Goal: Transaction & Acquisition: Subscribe to service/newsletter

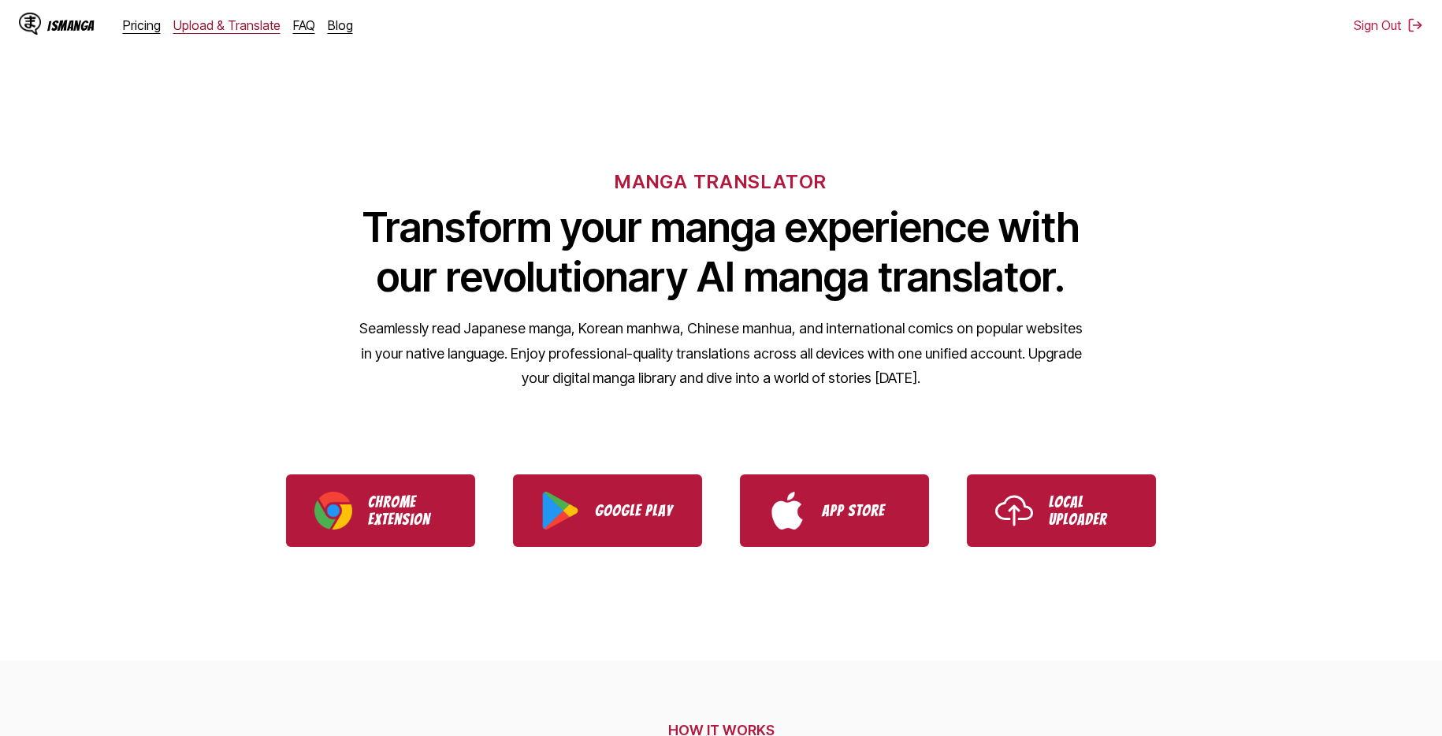
click at [203, 24] on link "Upload & Translate" at bounding box center [226, 25] width 107 height 16
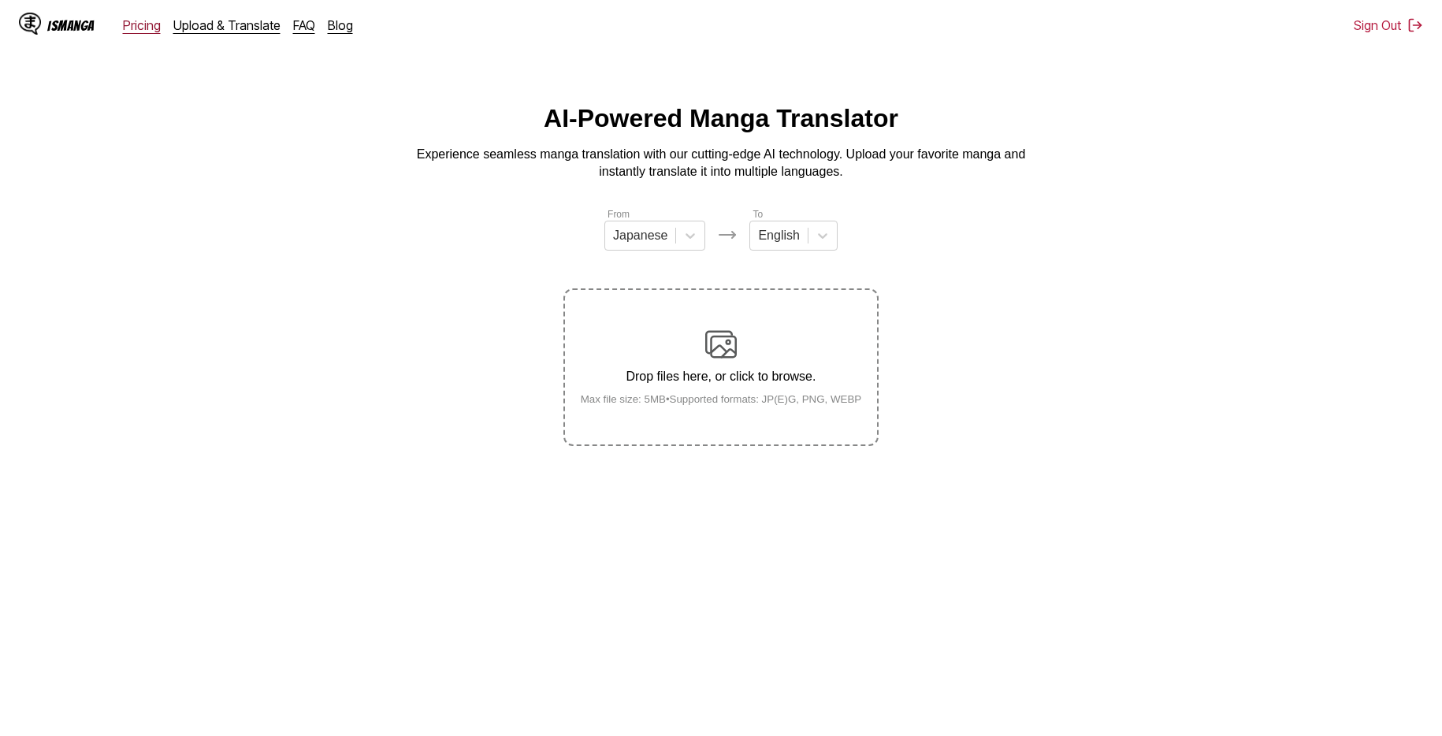
click at [140, 27] on link "Pricing" at bounding box center [142, 25] width 38 height 16
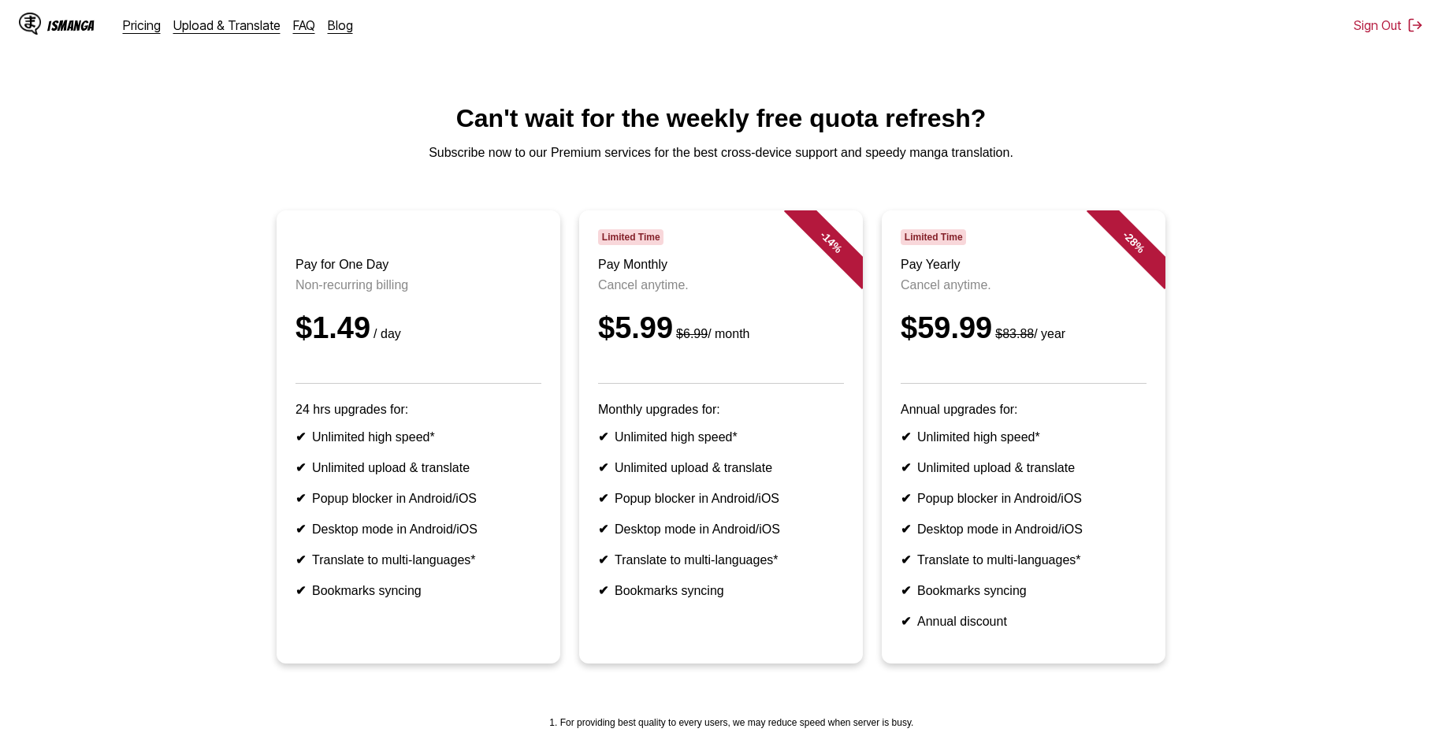
drag, startPoint x: 109, startPoint y: 29, endPoint x: 77, endPoint y: 30, distance: 31.5
click at [77, 30] on div "IsManga" at bounding box center [70, 25] width 47 height 15
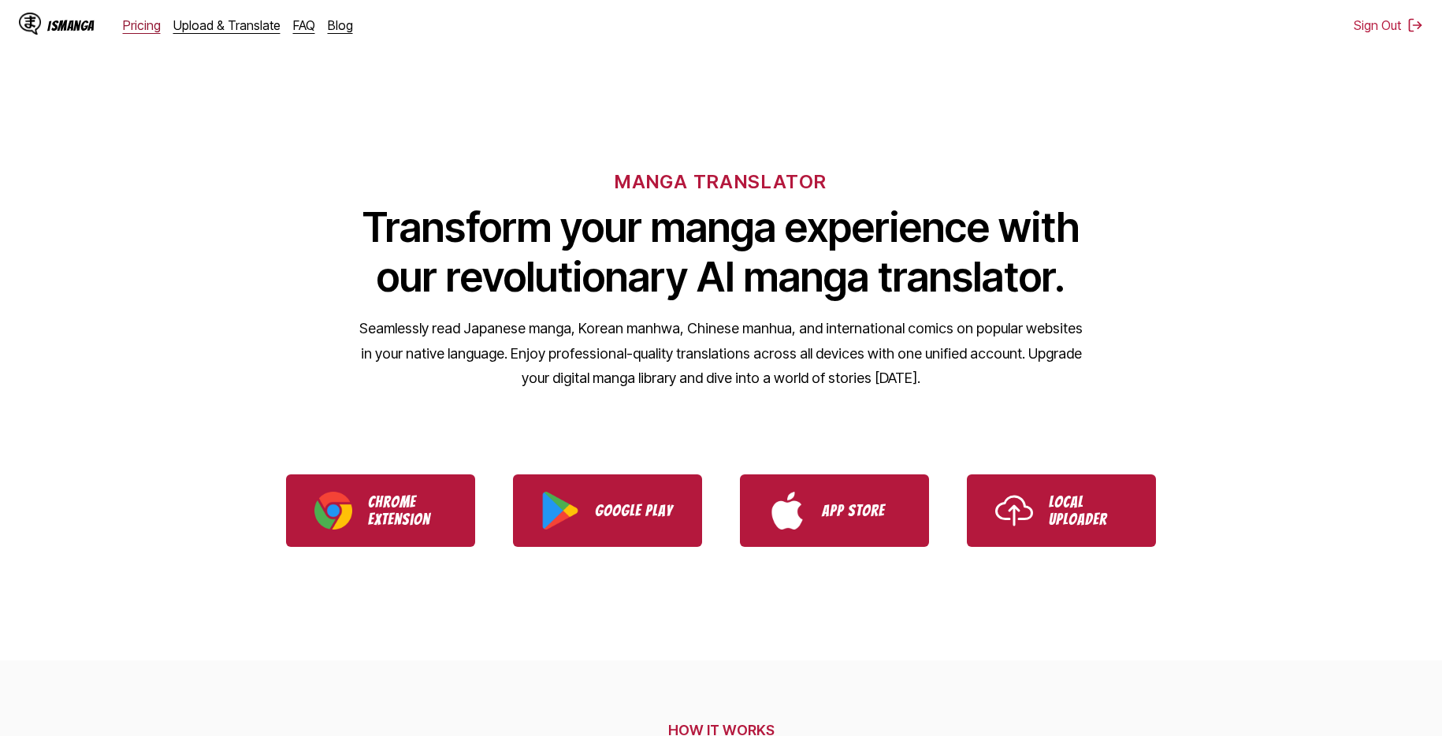
click at [137, 24] on link "Pricing" at bounding box center [142, 25] width 38 height 16
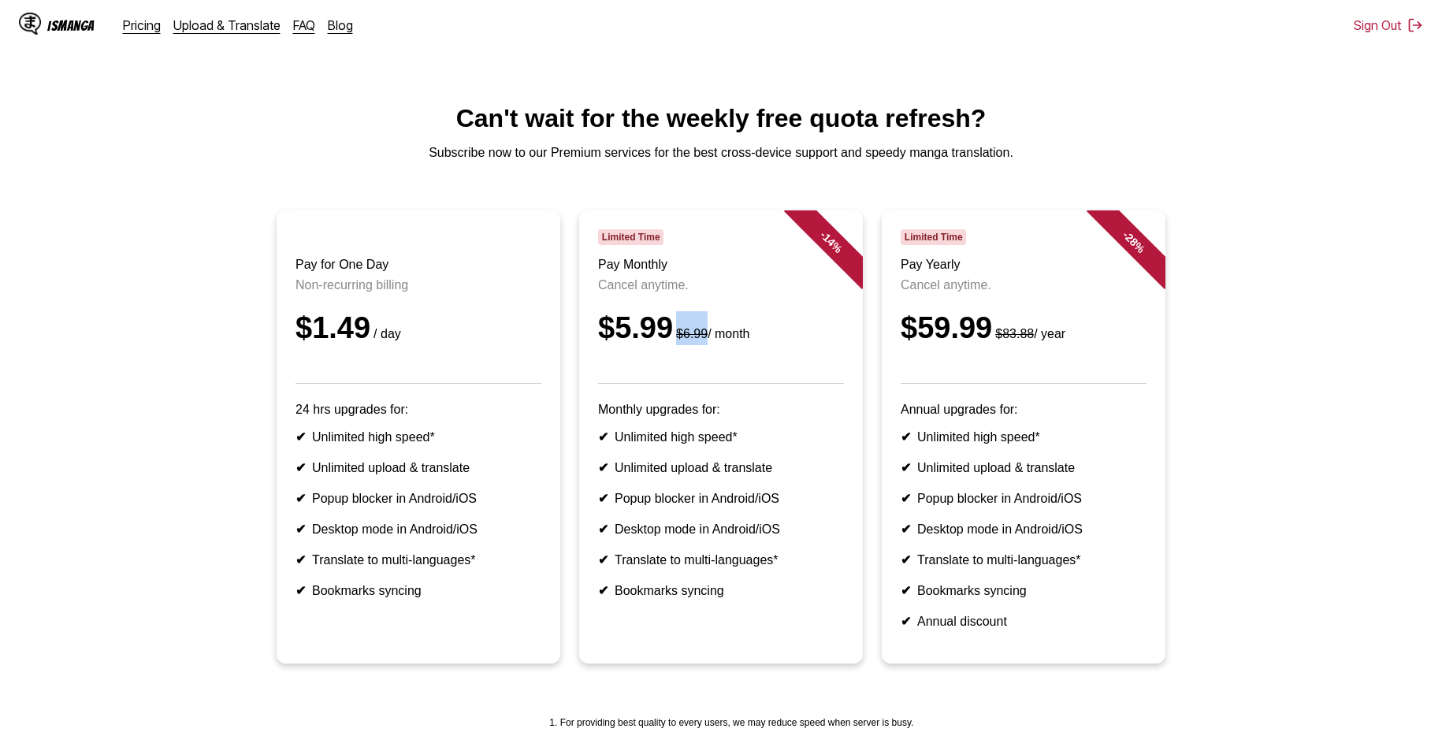
drag, startPoint x: 687, startPoint y: 328, endPoint x: 640, endPoint y: 326, distance: 47.3
click at [651, 326] on div "$5.99 $6.99 / month" at bounding box center [721, 328] width 246 height 34
click at [641, 327] on div "$5.99 $6.99 / month" at bounding box center [721, 328] width 246 height 34
